Goal: Task Accomplishment & Management: Manage account settings

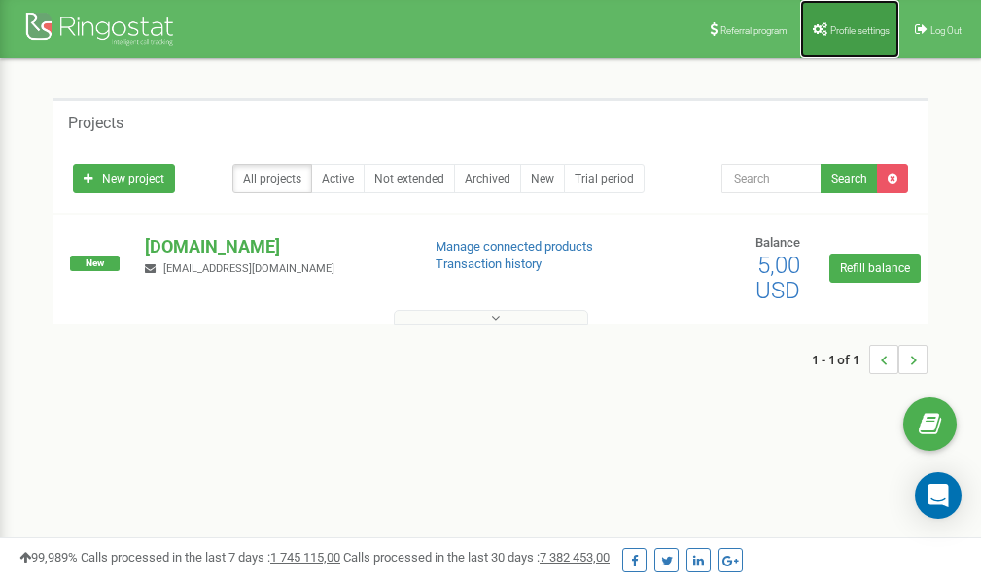
click at [846, 23] on link "Profile settings" at bounding box center [849, 29] width 99 height 58
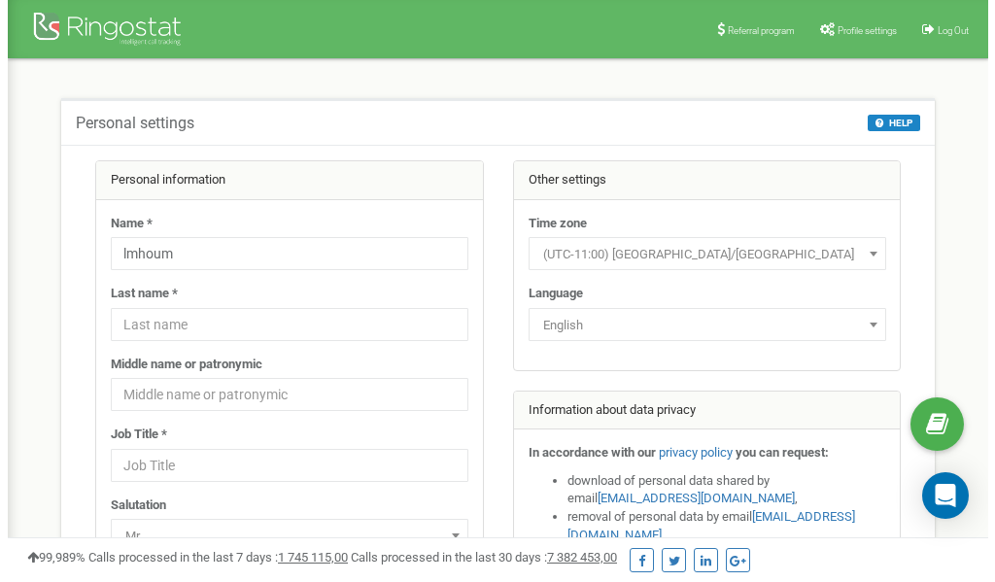
scroll to position [97, 0]
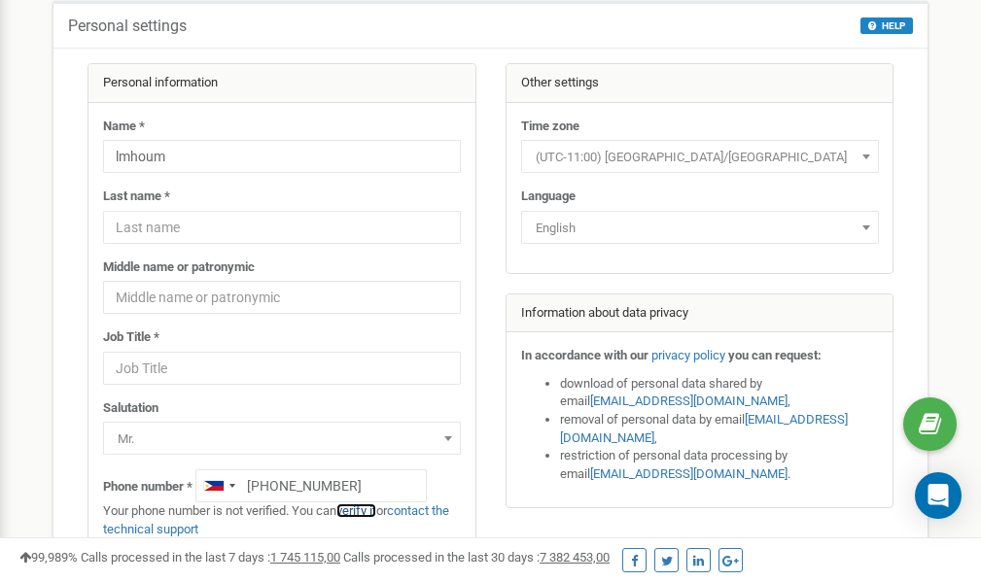
click at [367, 511] on link "verify it" at bounding box center [356, 510] width 40 height 15
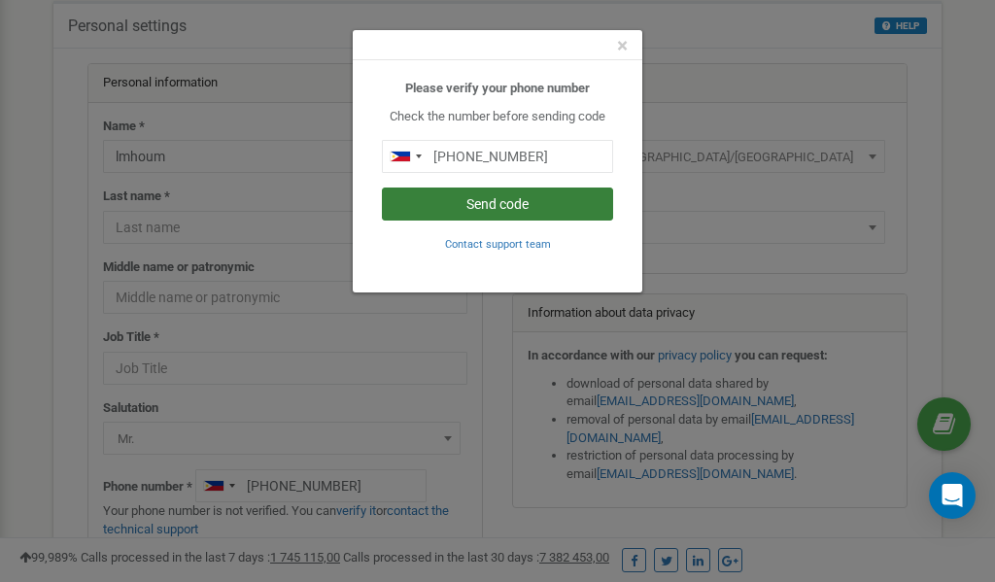
click at [527, 205] on button "Send code" at bounding box center [497, 204] width 231 height 33
